Goal: Check status: Check status

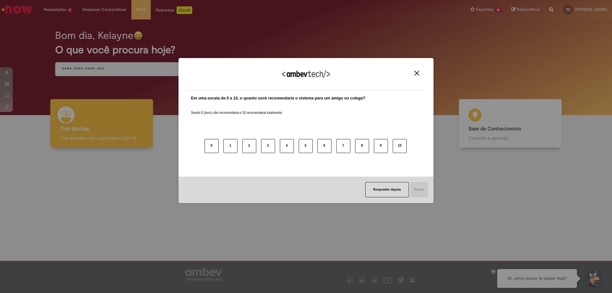
click at [417, 73] on img "Close" at bounding box center [416, 73] width 5 height 5
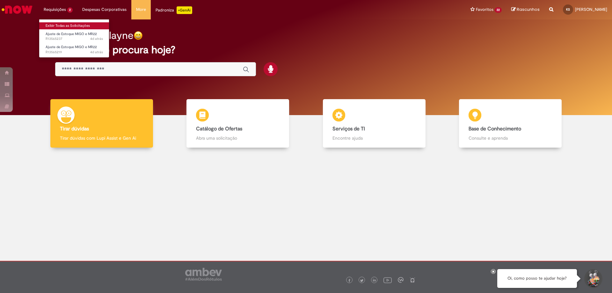
click at [57, 24] on link "Exibir Todas as Solicitações" at bounding box center [74, 25] width 70 height 7
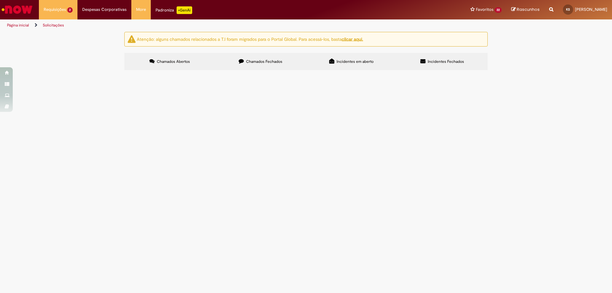
click at [0, 0] on span "Bom dia, estamos com esse caso de diferença de estoque por conta de erro de con…" at bounding box center [0, 0] width 0 height 0
click at [0, 0] on span "R13565219" at bounding box center [0, 0] width 0 height 0
click at [0, 0] on span "Bom dia, estamos com esse caso de diferença de estoque por conta de erro de con…" at bounding box center [0, 0] width 0 height 0
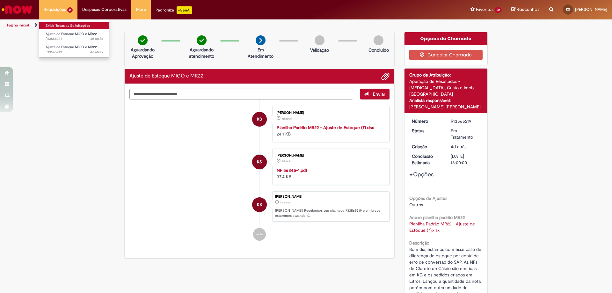
click at [57, 24] on link "Exibir Todas as Solicitações" at bounding box center [74, 25] width 70 height 7
